Goal: Task Accomplishment & Management: Manage account settings

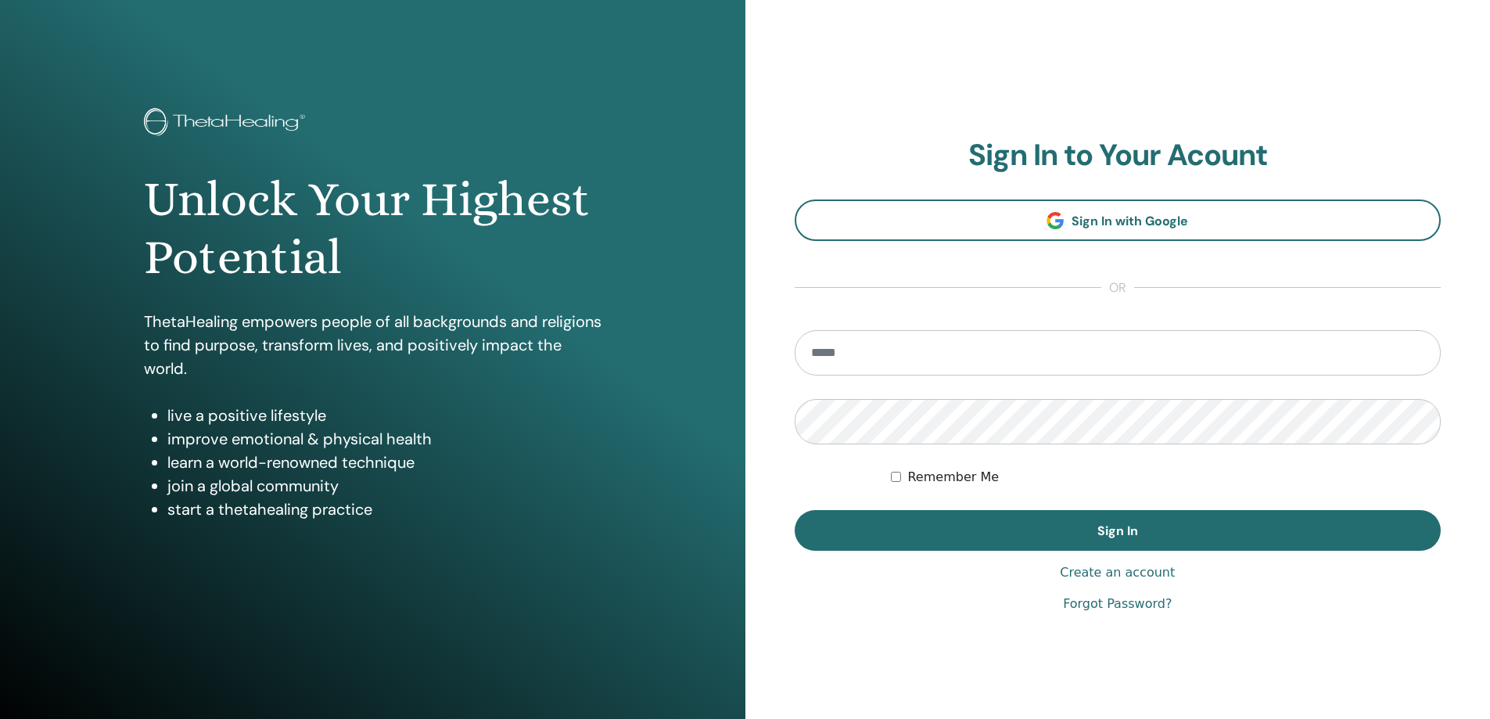
type input "**********"
click at [945, 469] on label "Remember Me" at bounding box center [953, 477] width 92 height 19
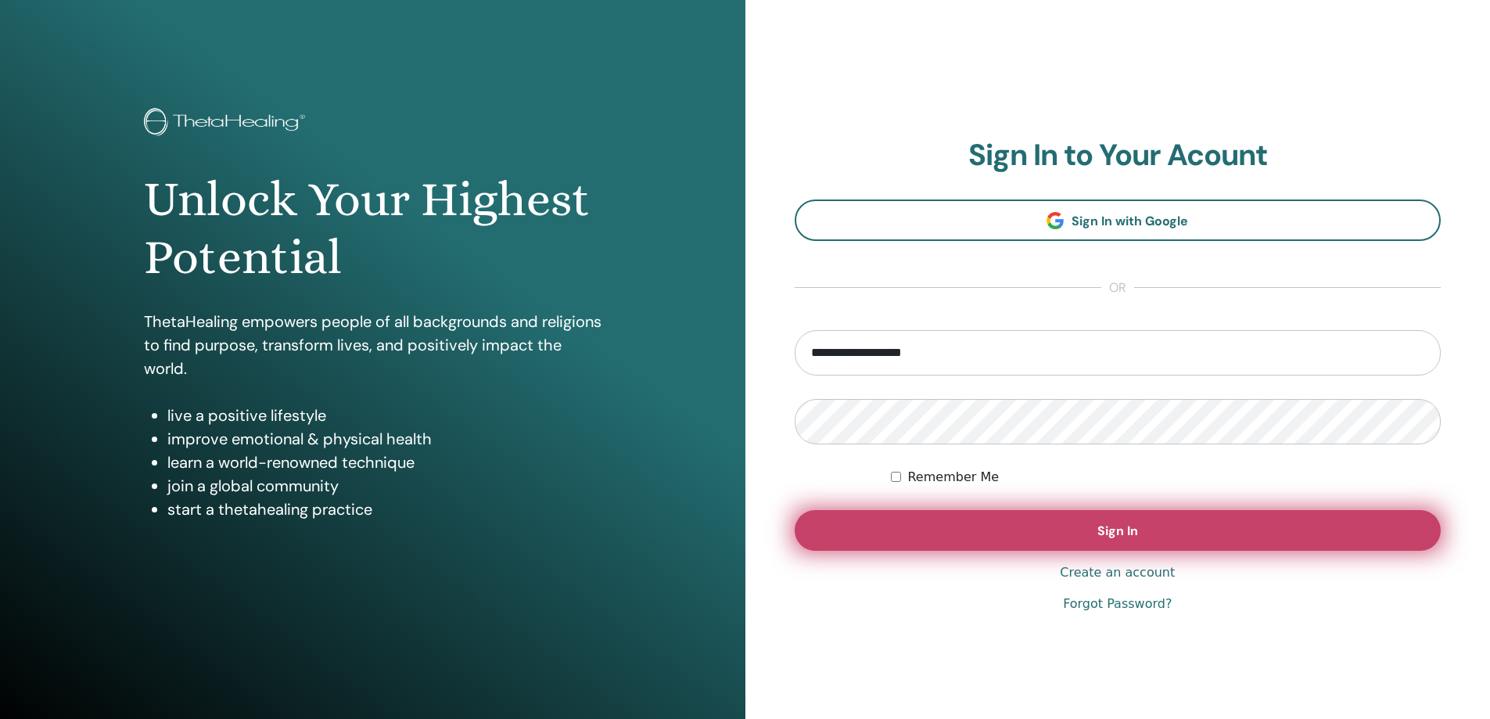
click at [968, 542] on button "Sign In" at bounding box center [1118, 530] width 647 height 41
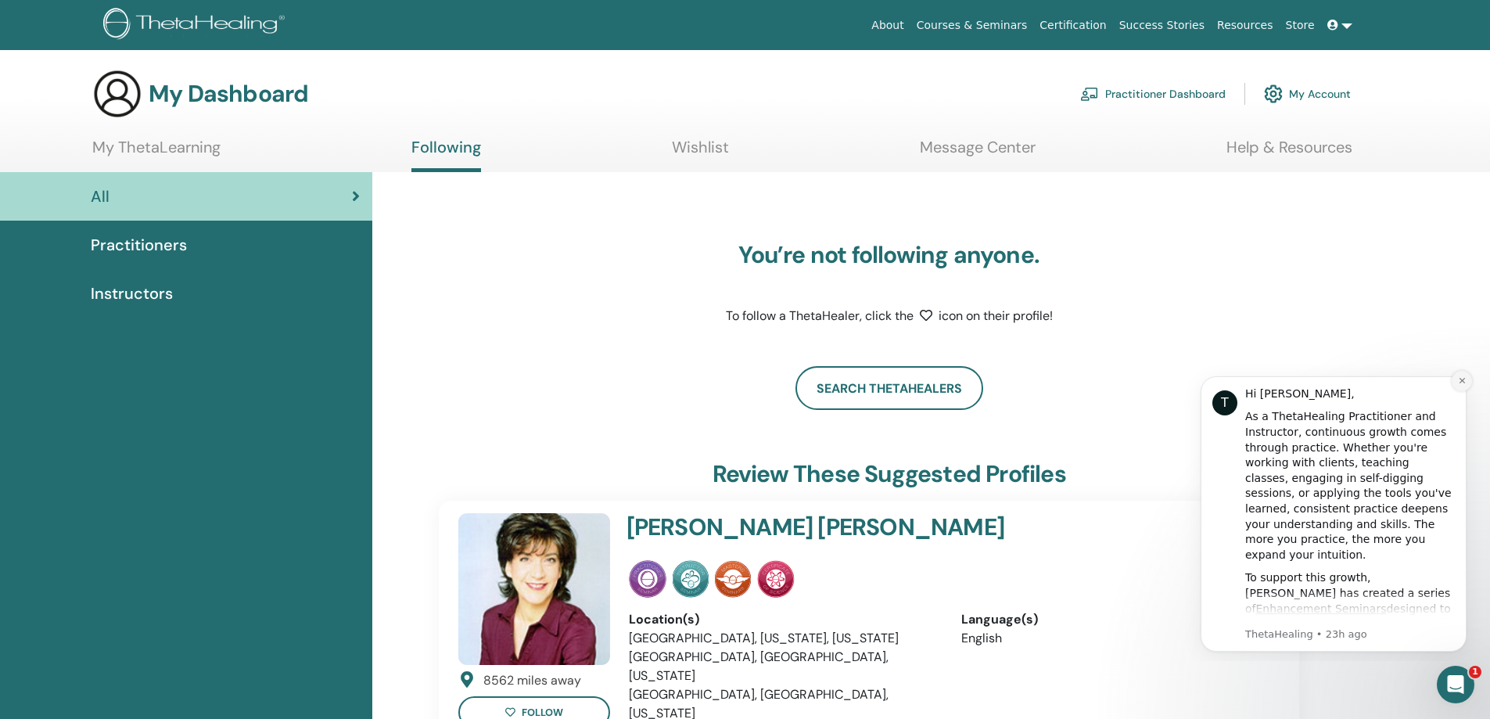
click at [1459, 386] on button "Dismiss notification" at bounding box center [1462, 381] width 20 height 20
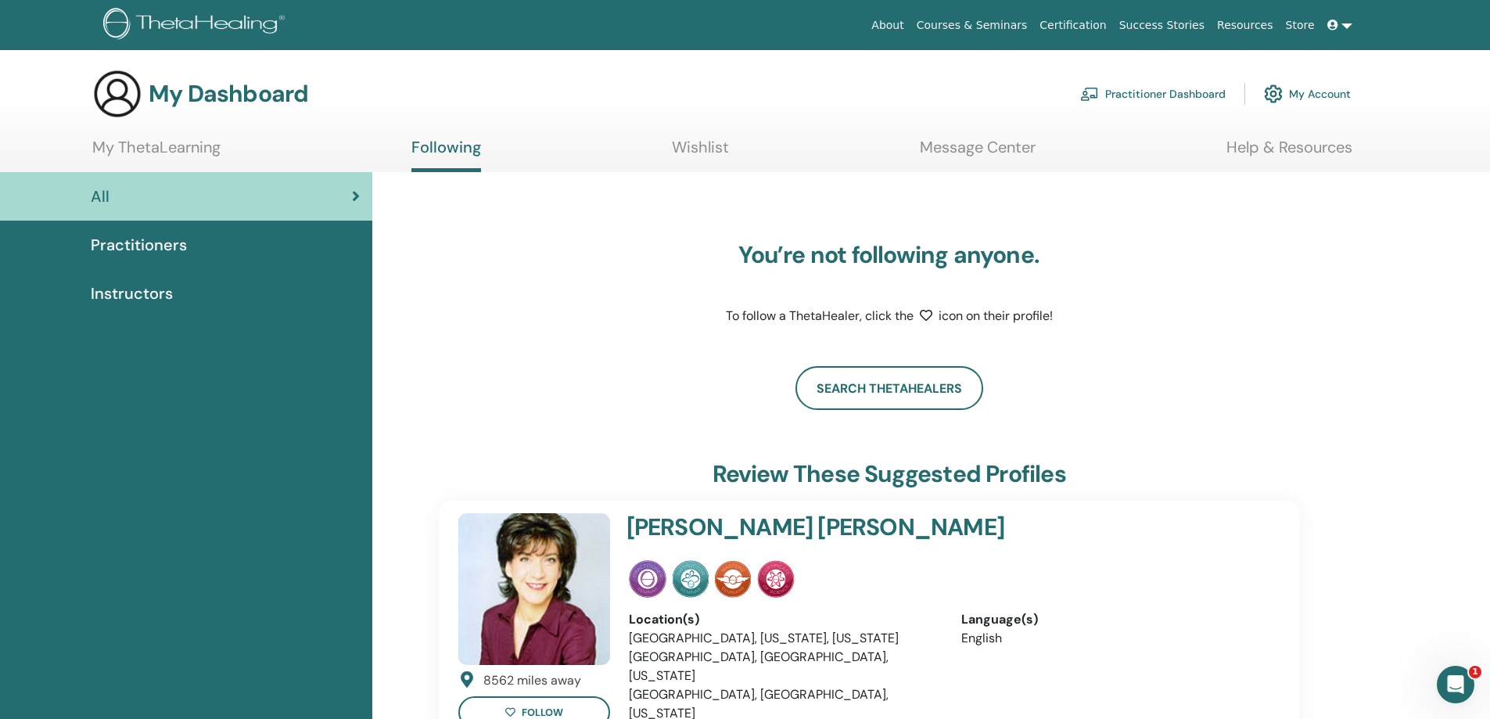
click at [211, 242] on div "Practitioners" at bounding box center [186, 244] width 347 height 23
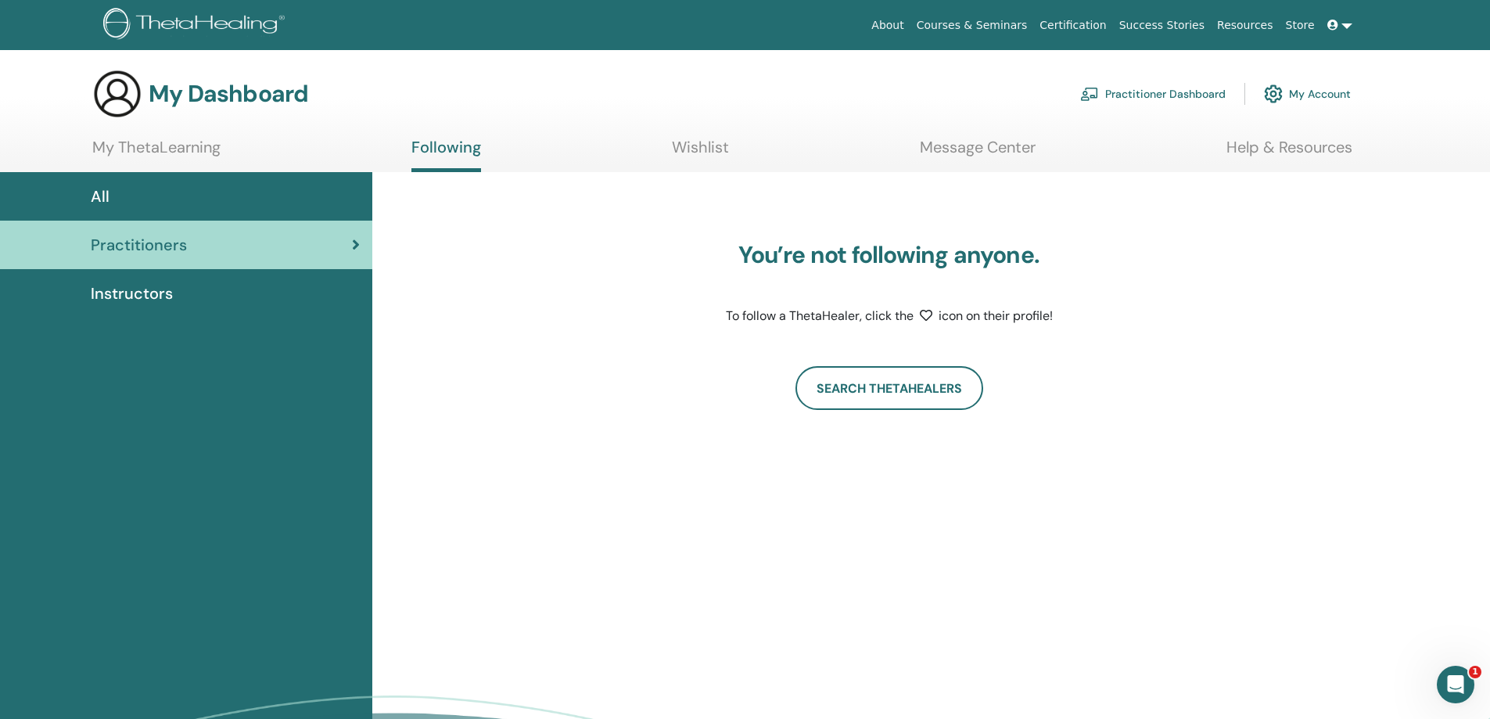
click at [180, 284] on div "Instructors" at bounding box center [186, 293] width 347 height 23
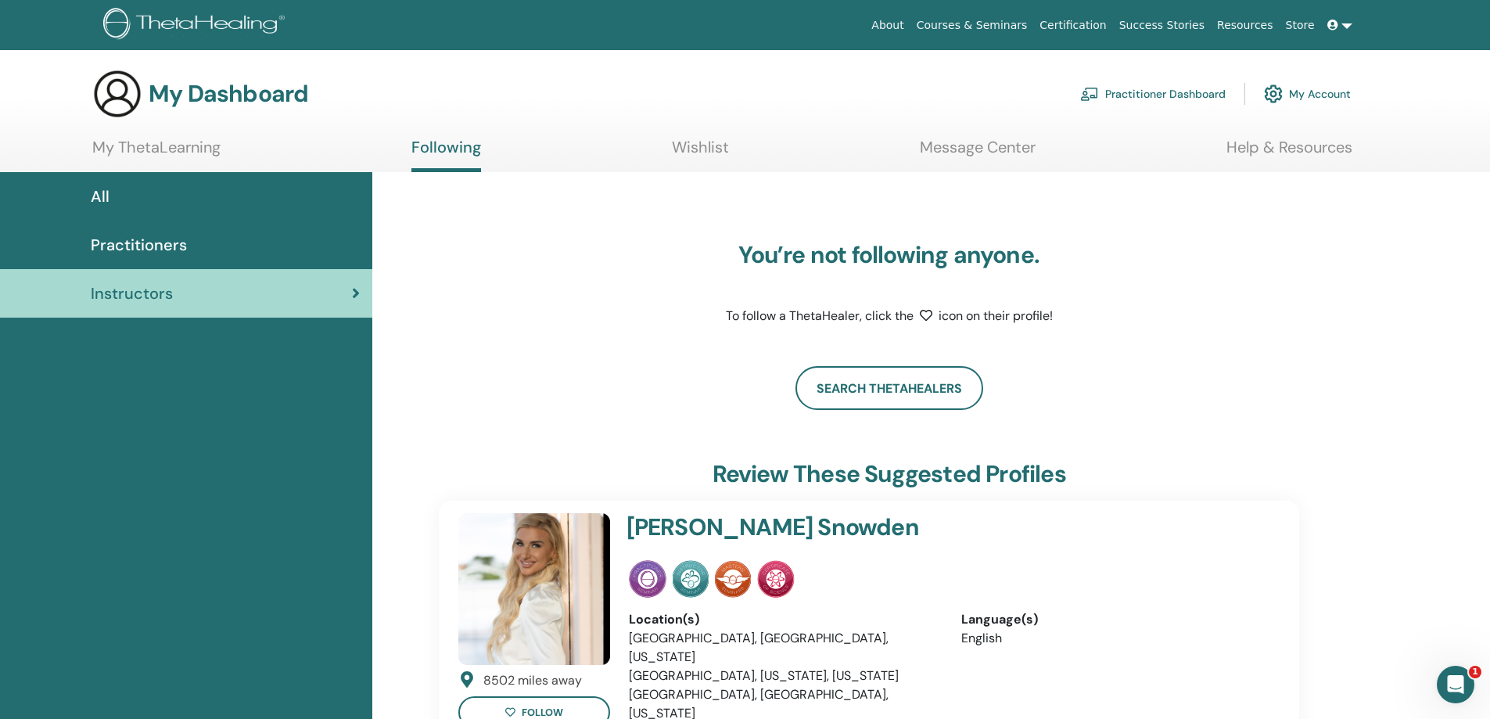
click at [149, 156] on link "My ThetaLearning" at bounding box center [156, 153] width 128 height 31
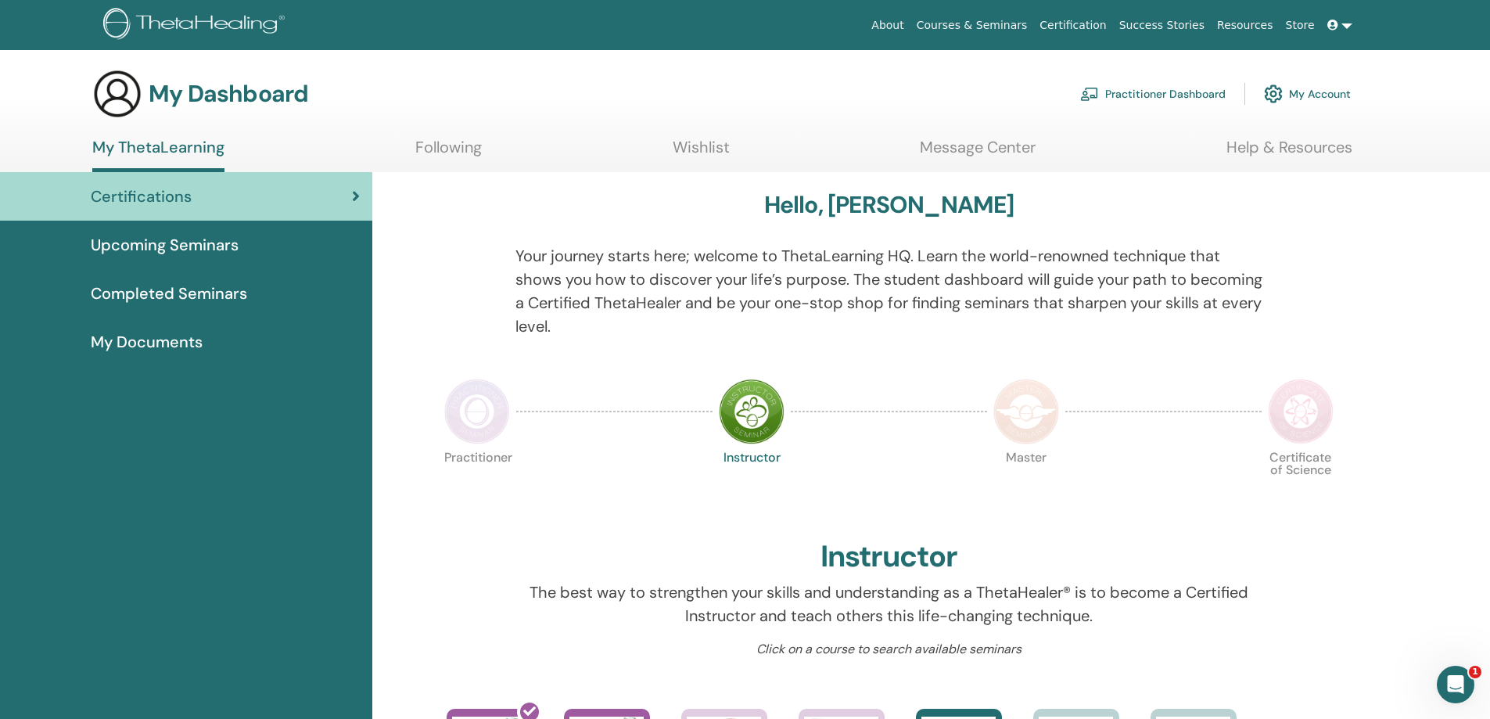
click at [194, 296] on span "Completed Seminars" at bounding box center [169, 293] width 156 height 23
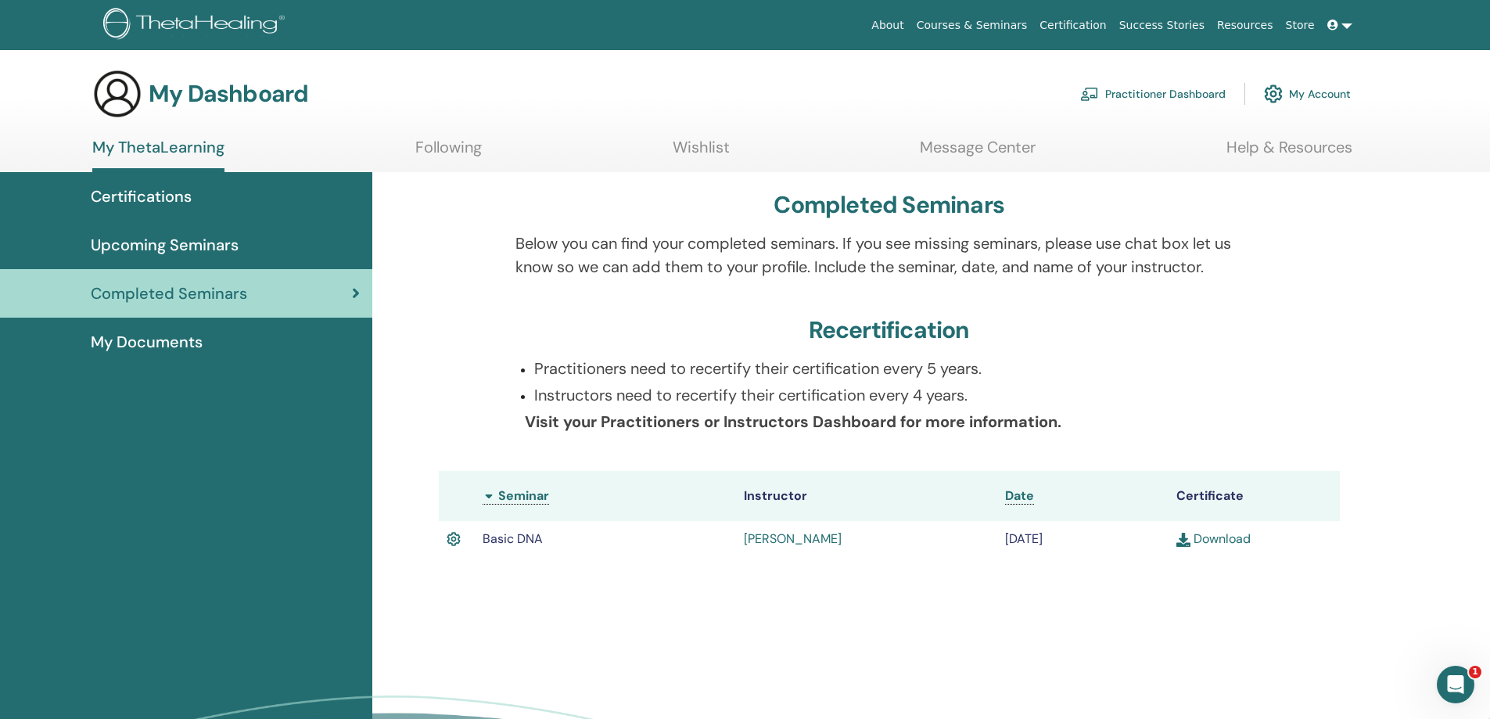
scroll to position [52, 0]
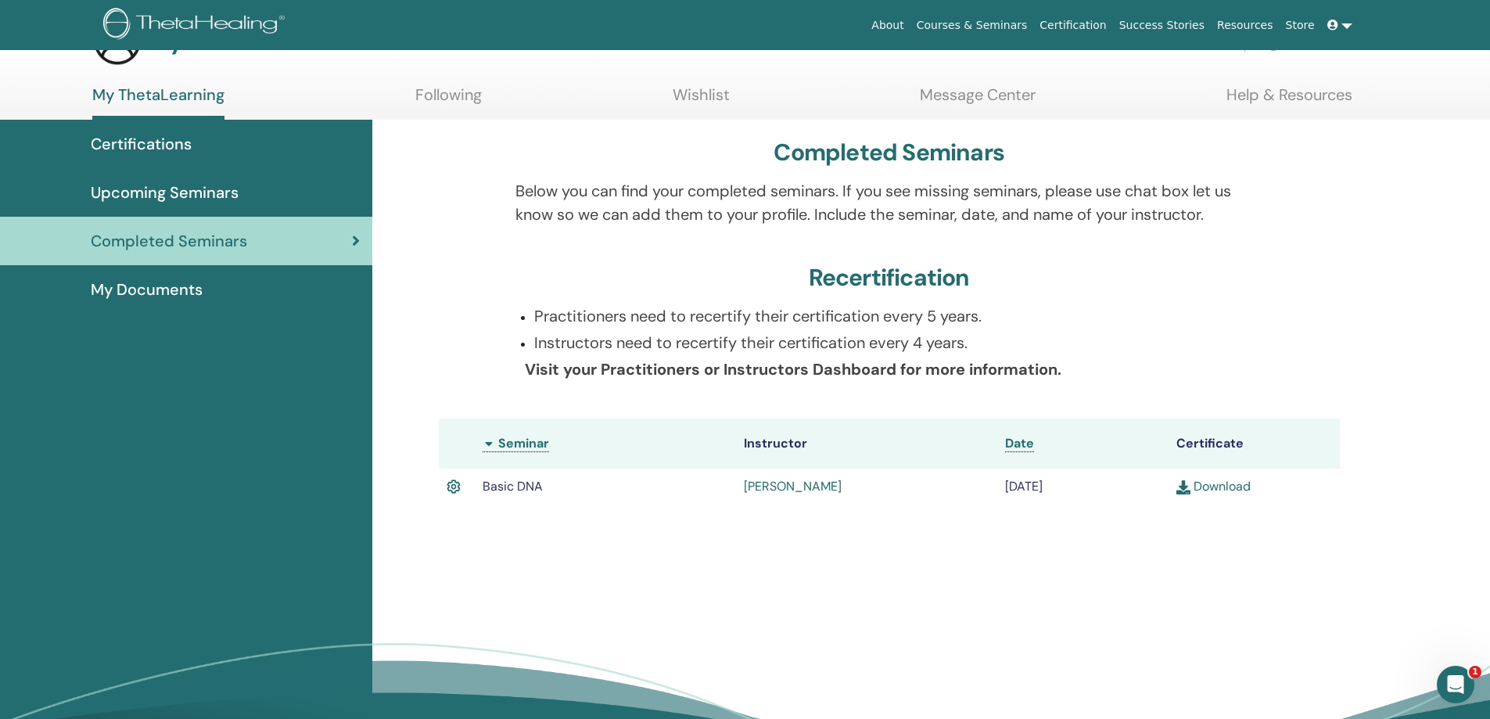
click at [1239, 485] on link "Download" at bounding box center [1213, 486] width 74 height 16
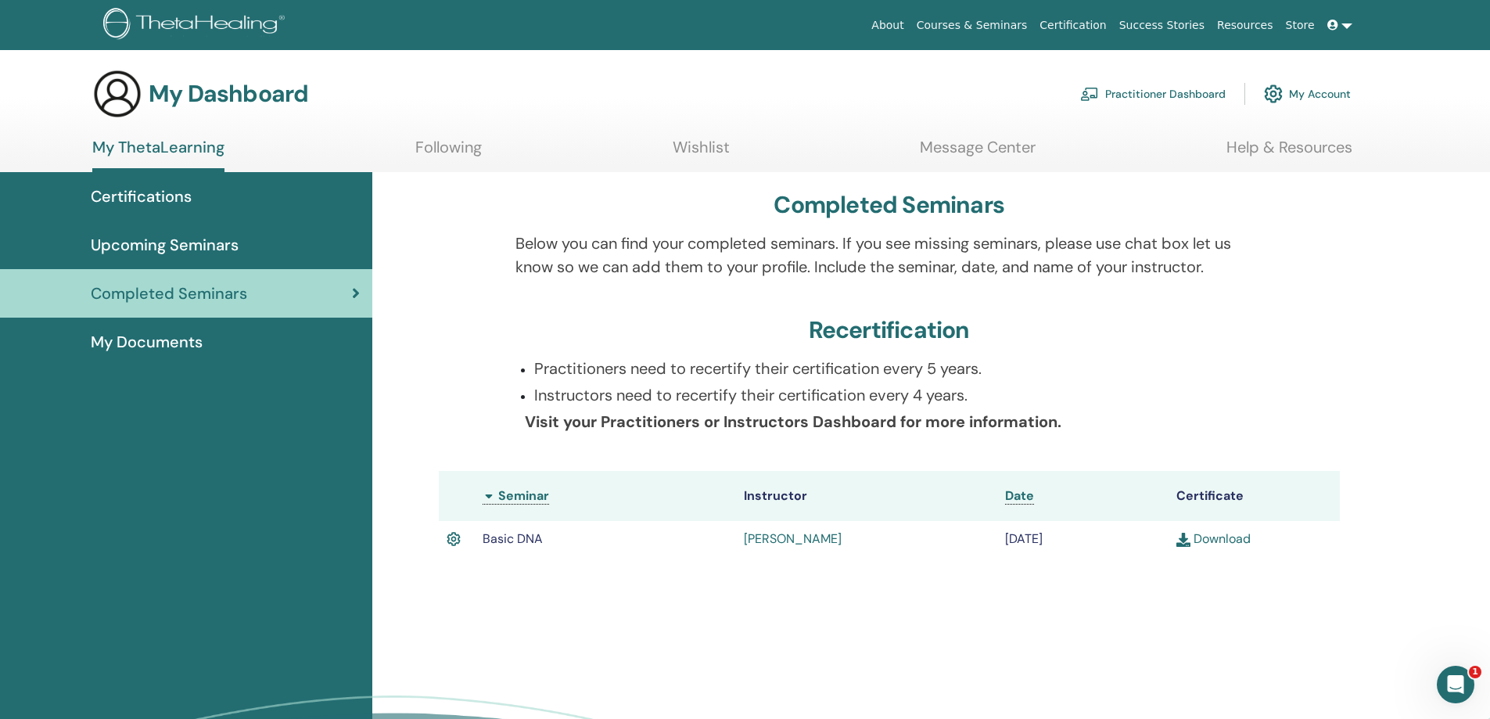
click at [208, 253] on span "Upcoming Seminars" at bounding box center [165, 244] width 148 height 23
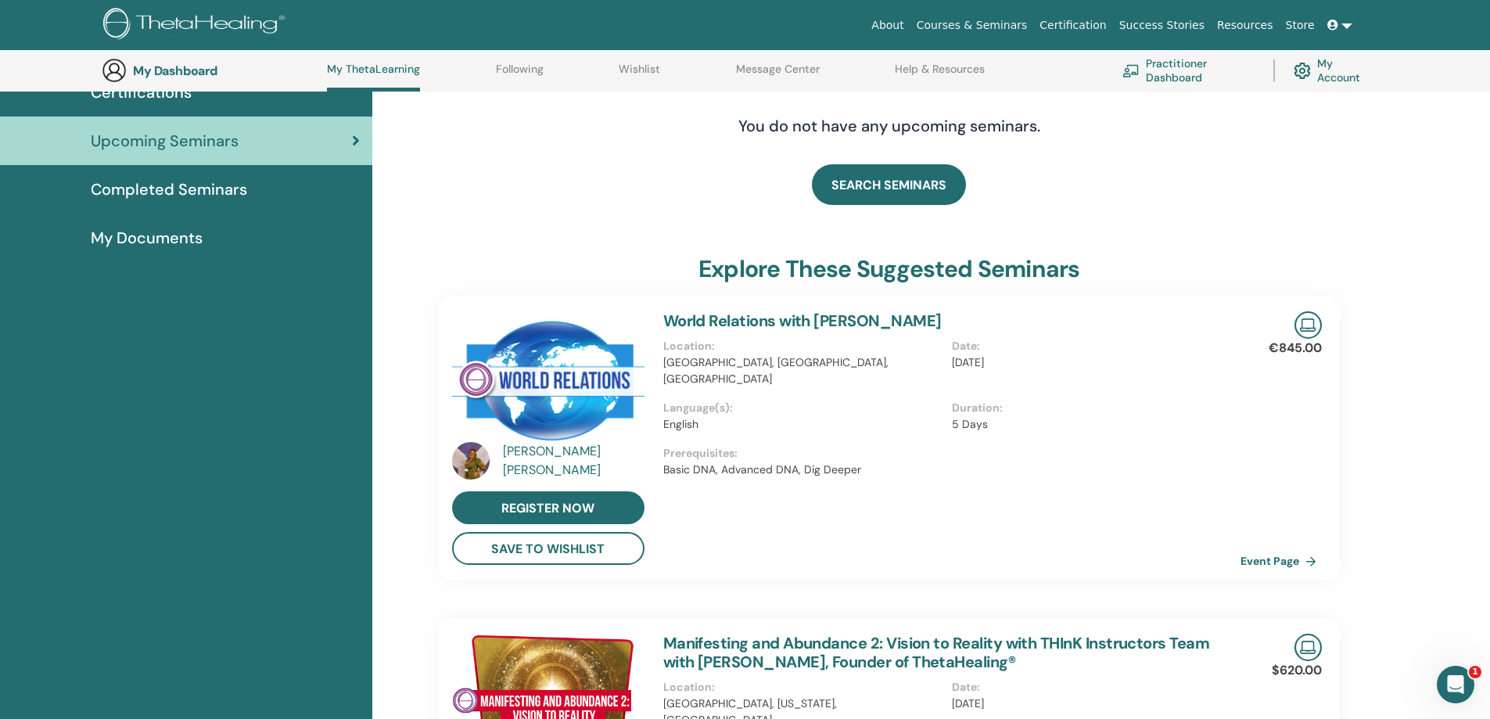
scroll to position [52, 0]
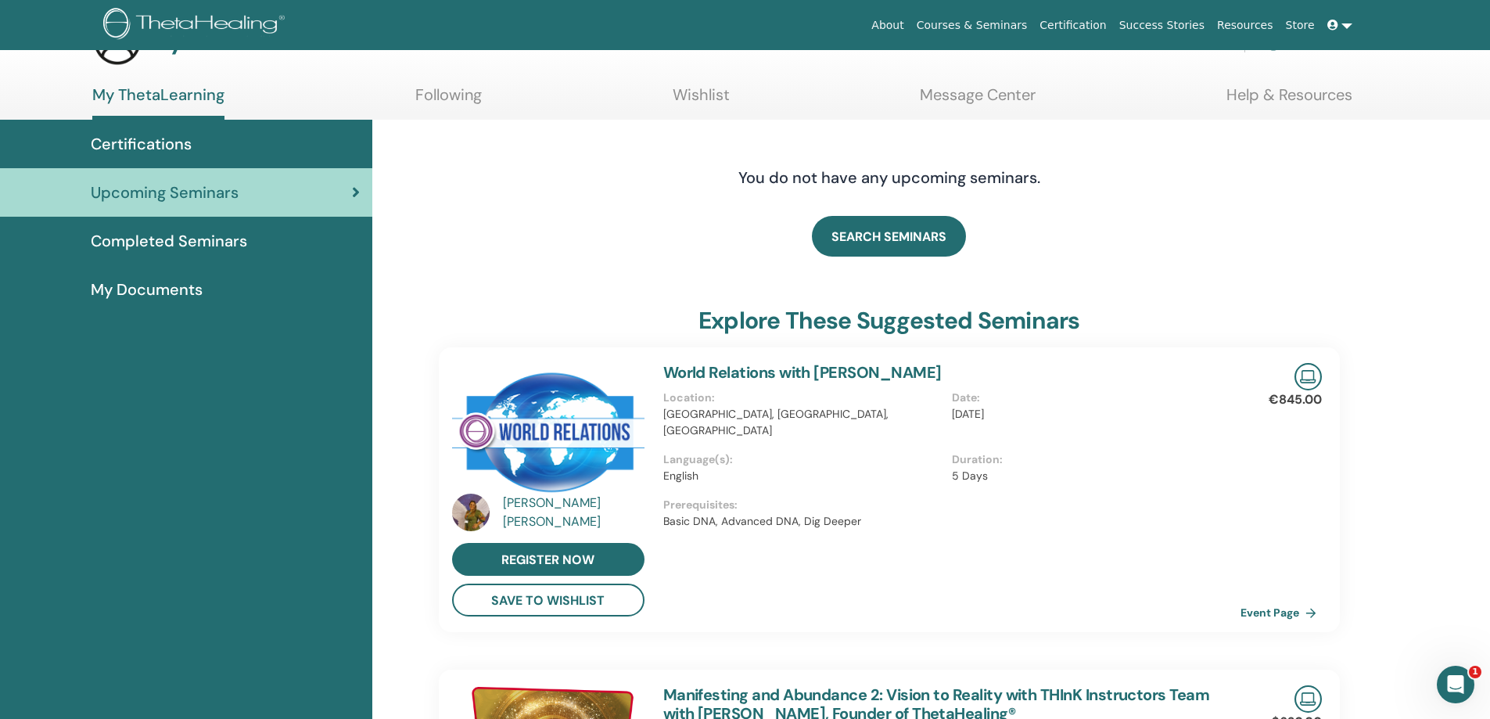
click at [193, 146] on div "Certifications" at bounding box center [186, 143] width 347 height 23
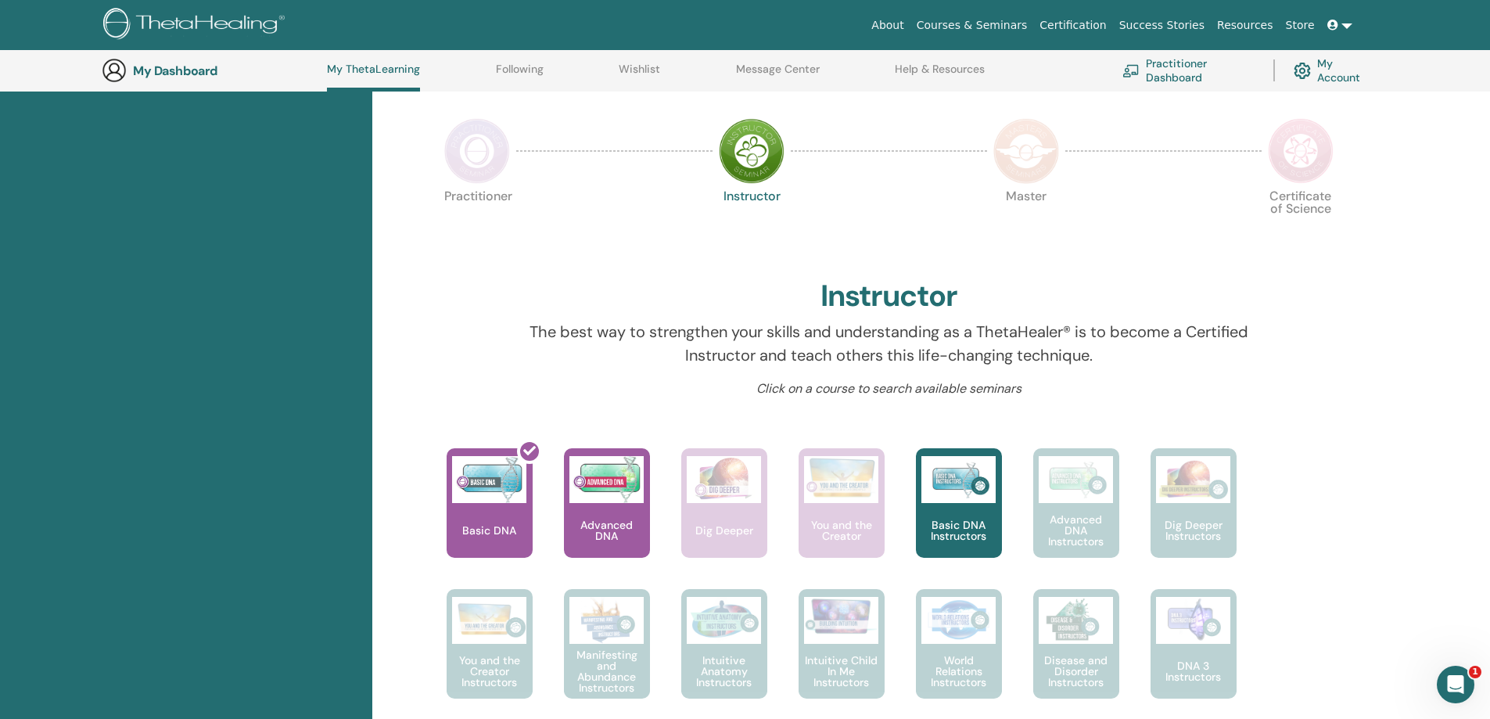
scroll to position [198, 0]
